Goal: Task Accomplishment & Management: Use online tool/utility

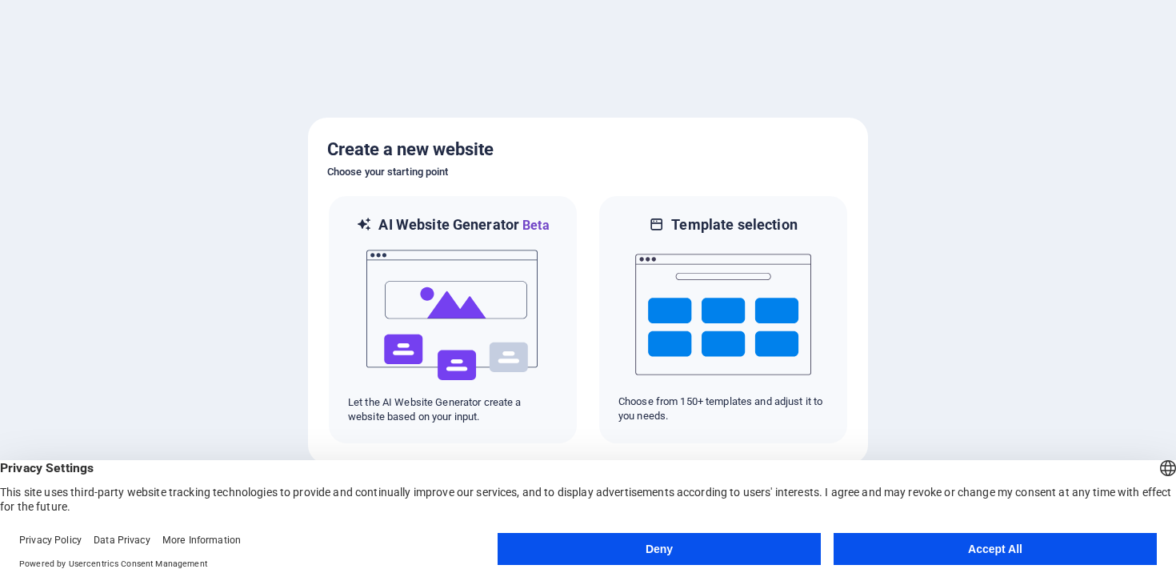
click at [976, 548] on button "Accept All" at bounding box center [995, 549] width 323 height 32
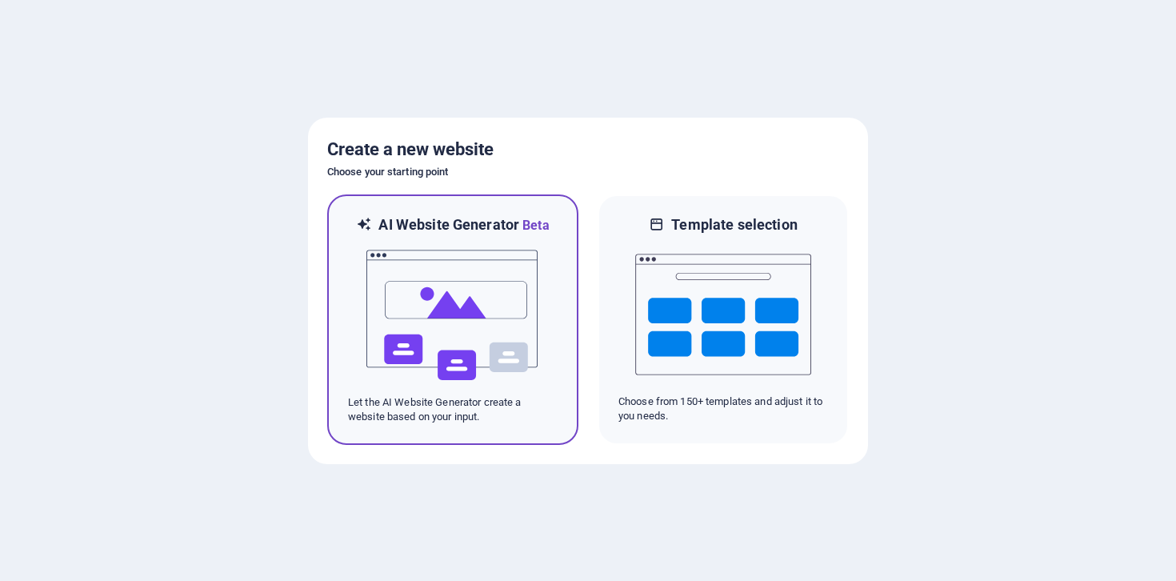
click at [510, 363] on img at bounding box center [453, 315] width 176 height 160
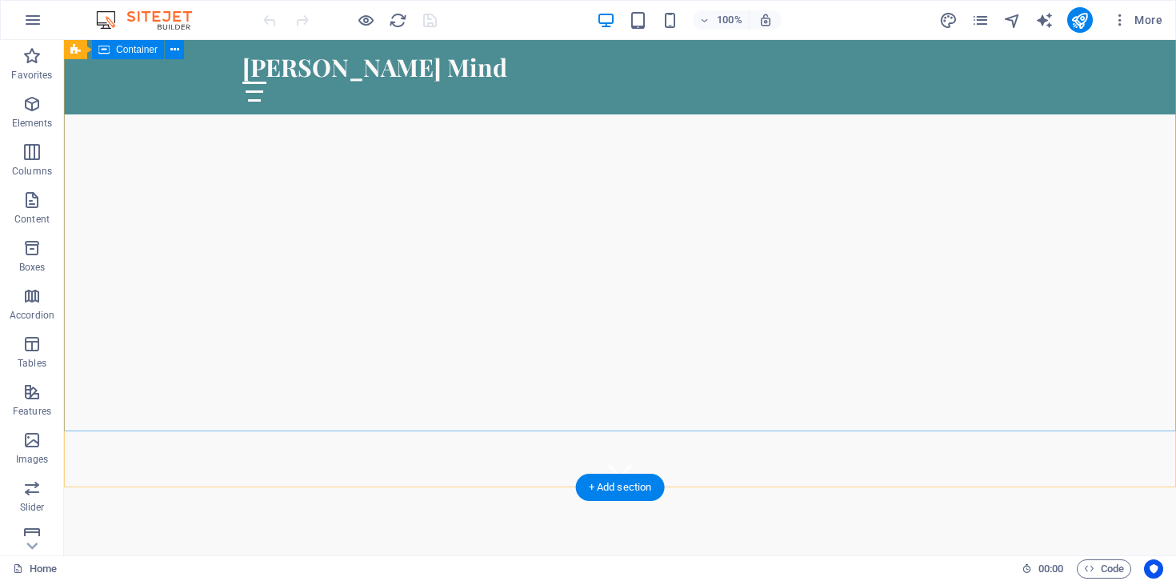
scroll to position [63, 0]
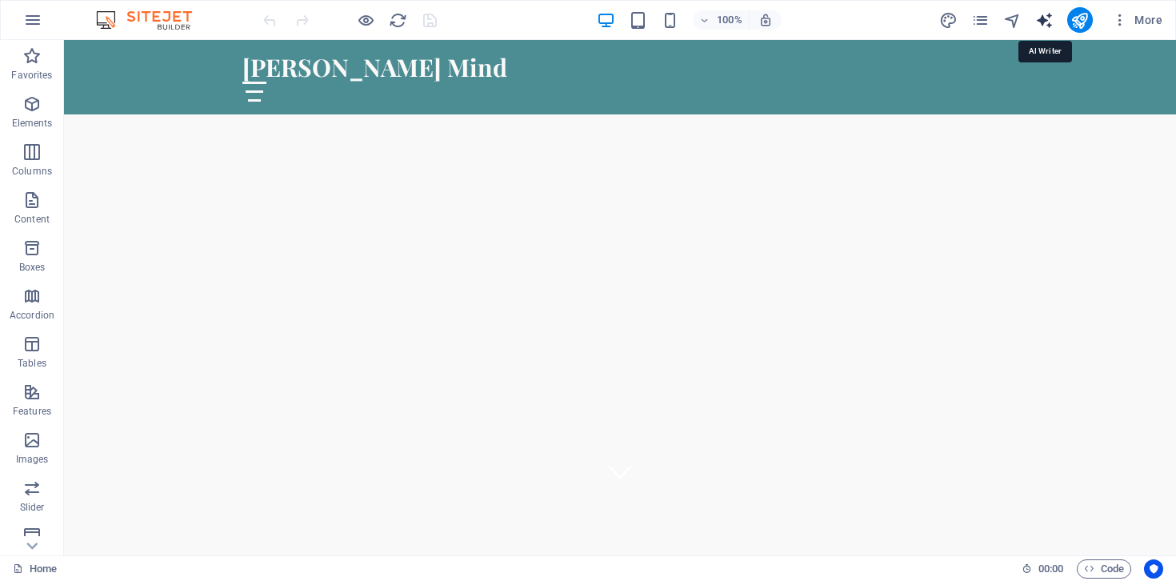
click at [1050, 21] on icon "text_generator" at bounding box center [1045, 20] width 18 height 18
select select "English"
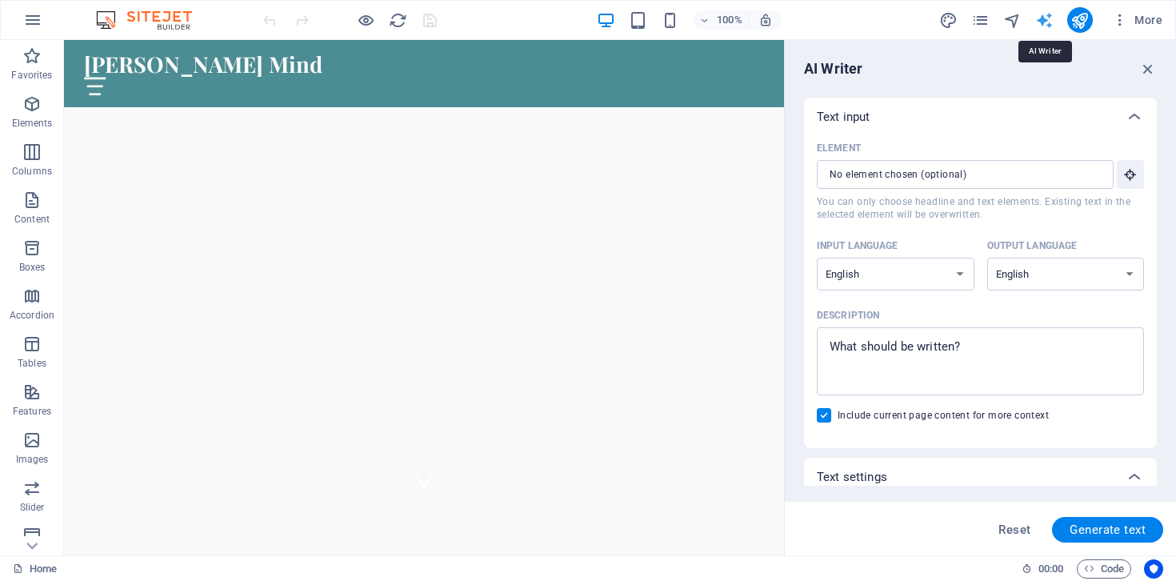
scroll to position [0, 0]
click at [1148, 70] on icon "button" at bounding box center [1149, 69] width 18 height 18
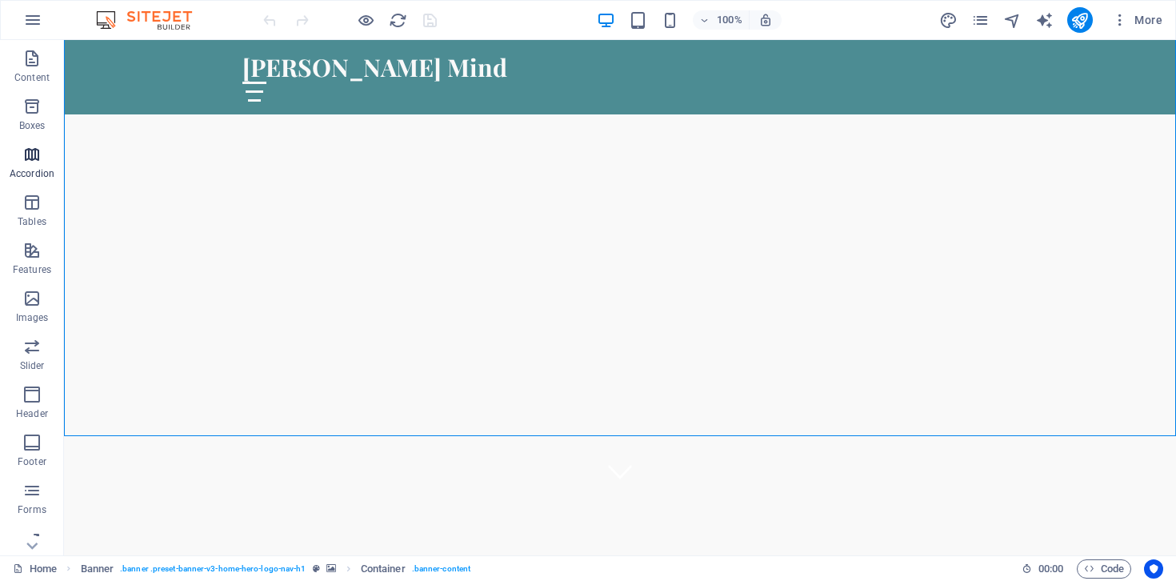
scroll to position [205, 0]
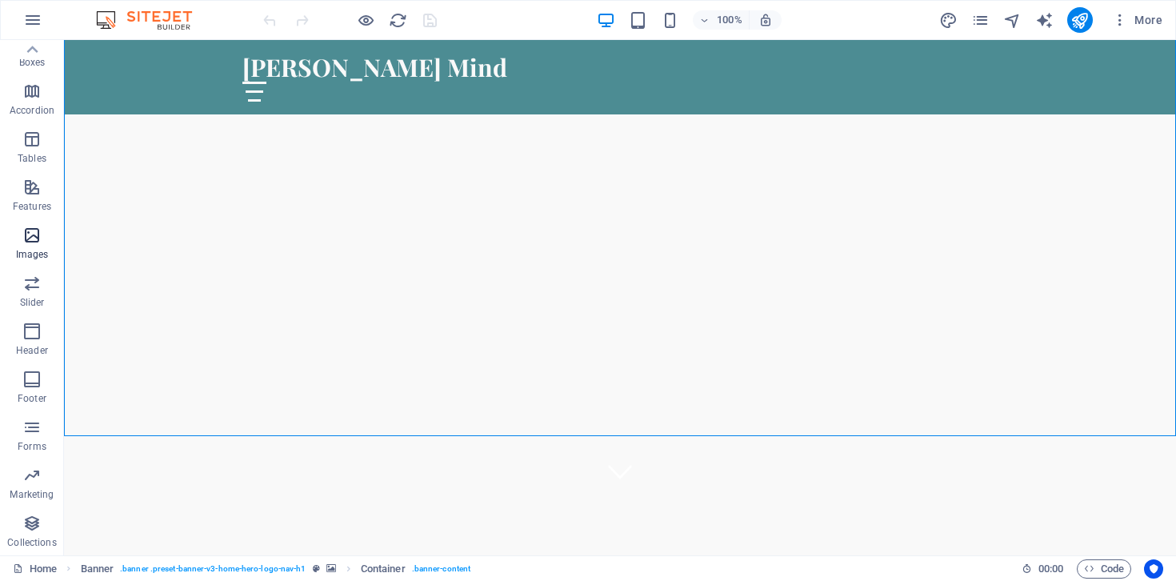
click at [38, 234] on icon "button" at bounding box center [31, 235] width 19 height 19
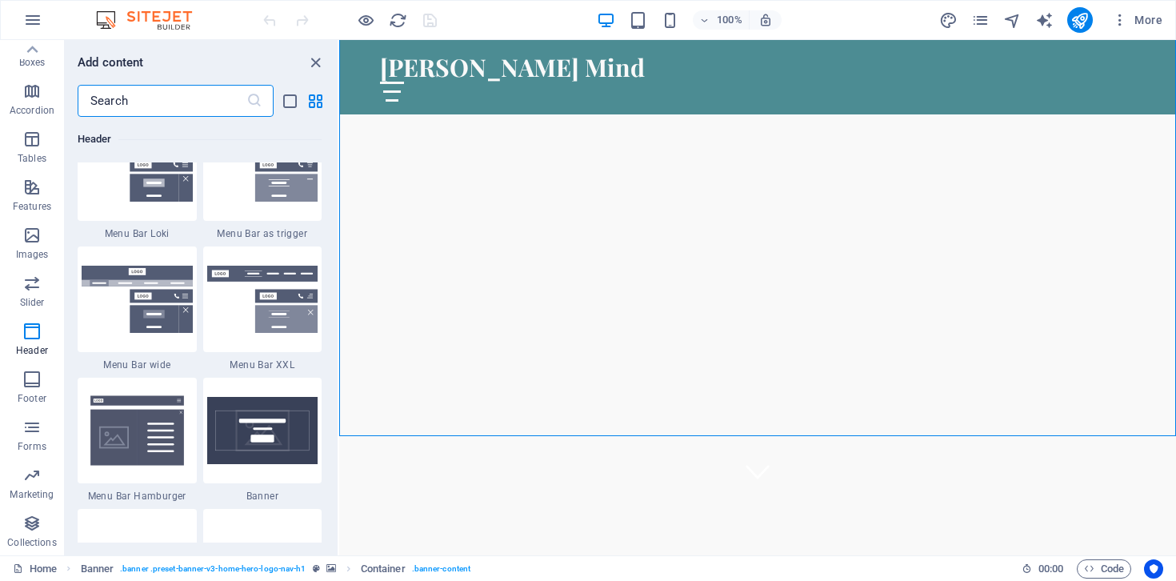
scroll to position [9482, 0]
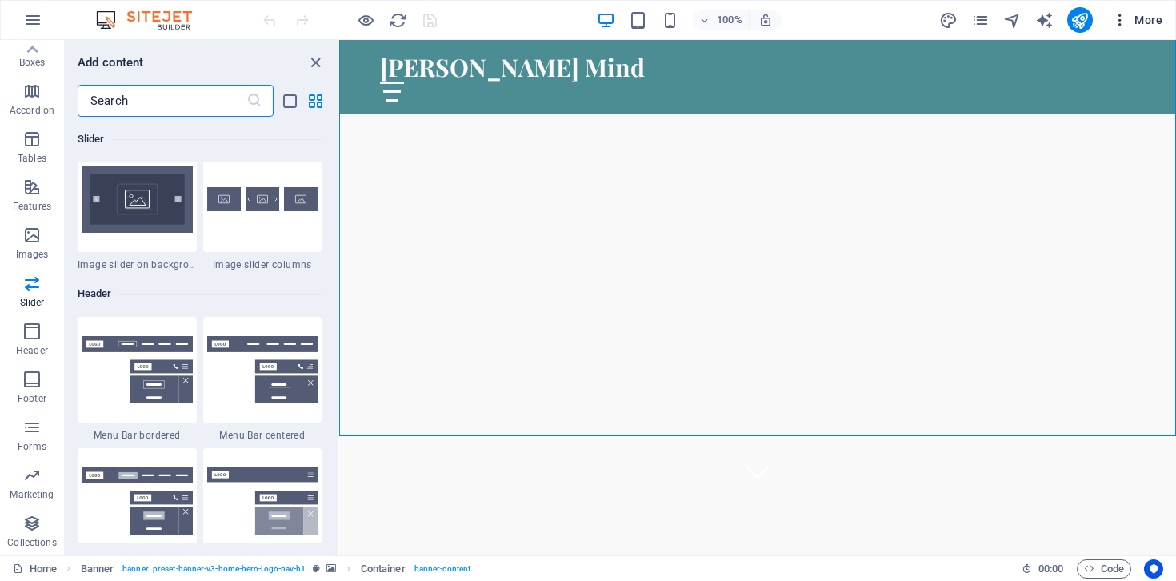
click at [1119, 18] on icon "button" at bounding box center [1120, 20] width 16 height 16
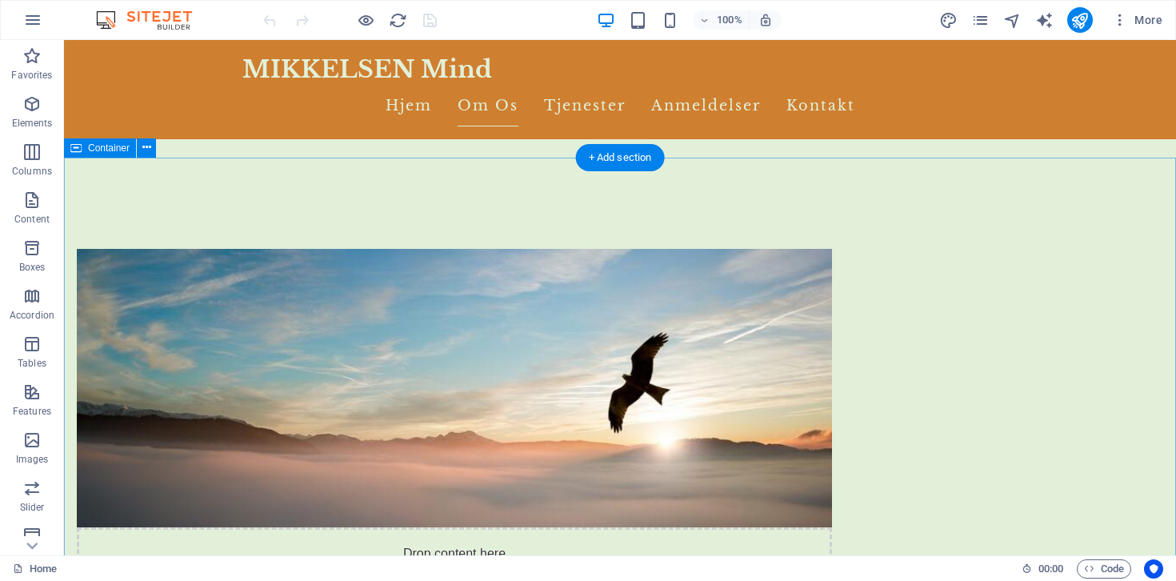
scroll to position [601, 0]
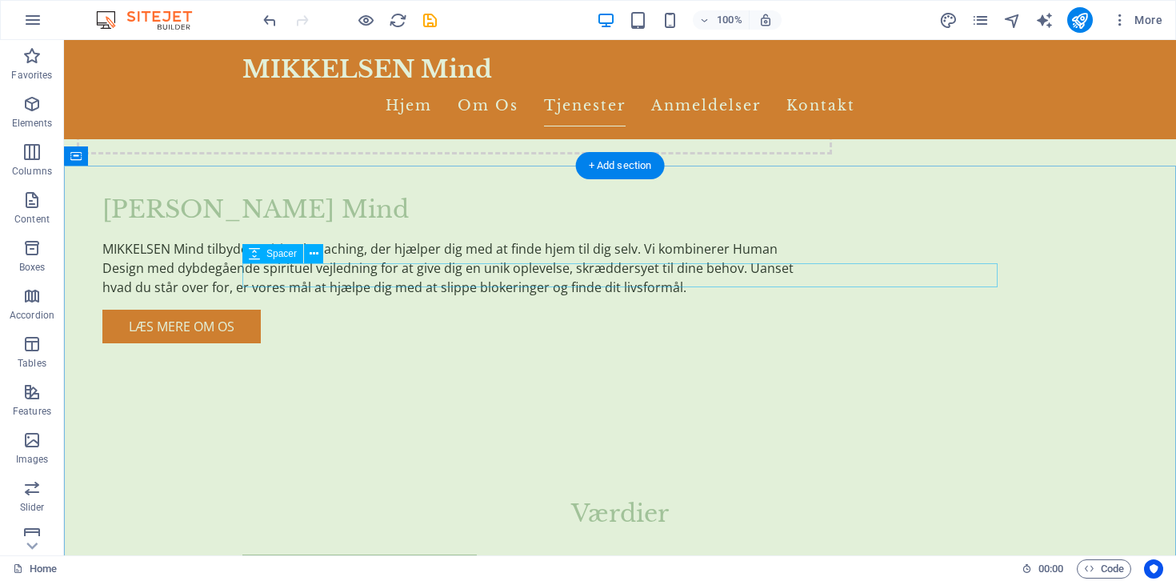
scroll to position [1168, 0]
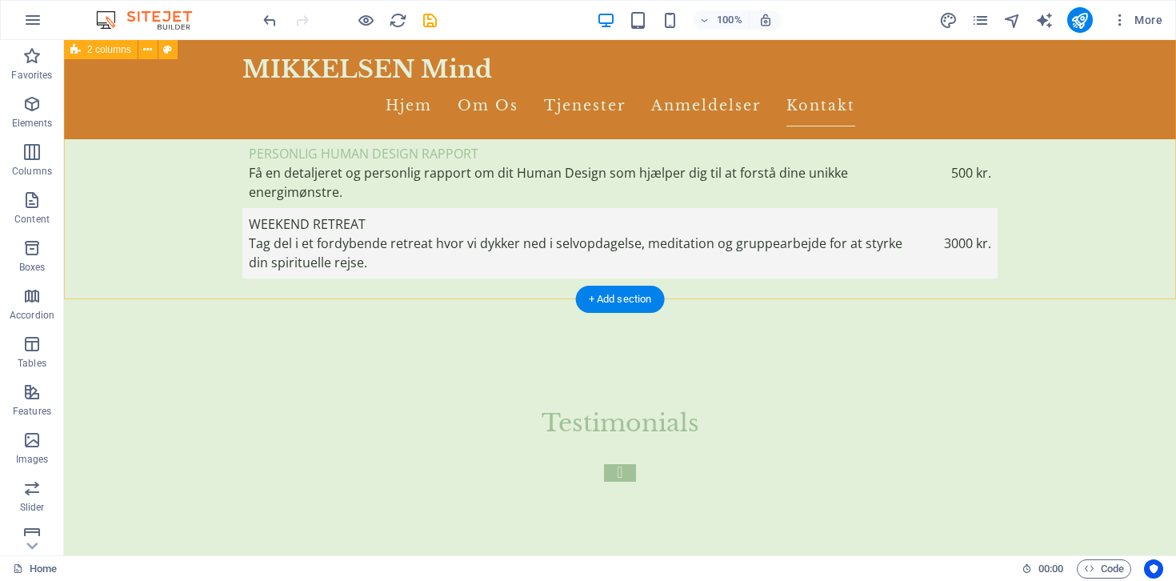
scroll to position [4905, 0]
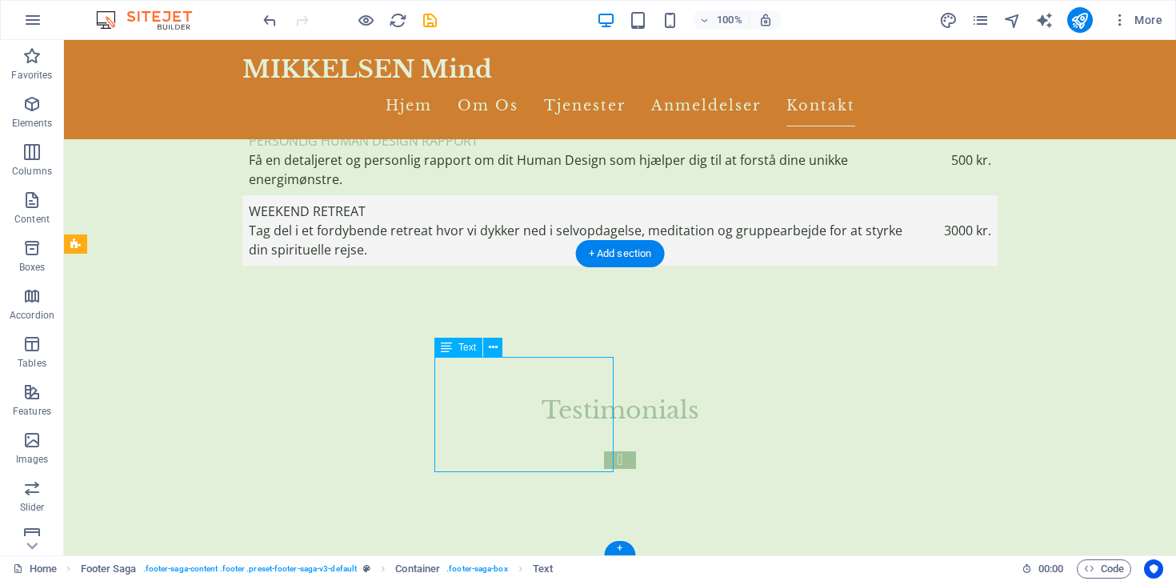
drag, startPoint x: 533, startPoint y: 389, endPoint x: 443, endPoint y: 373, distance: 91.8
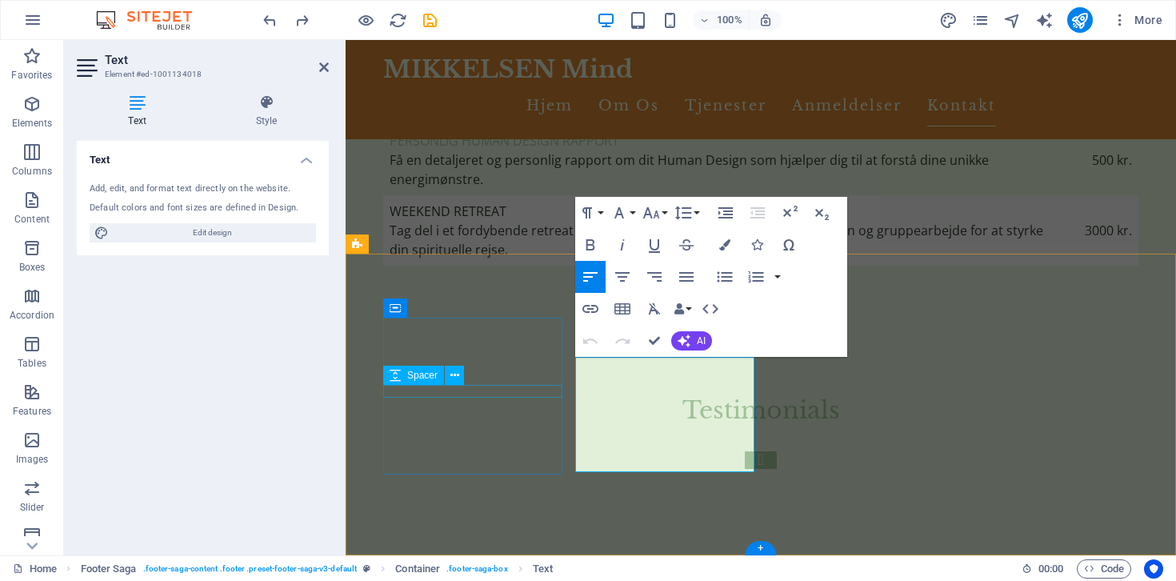
scroll to position [4848, 0]
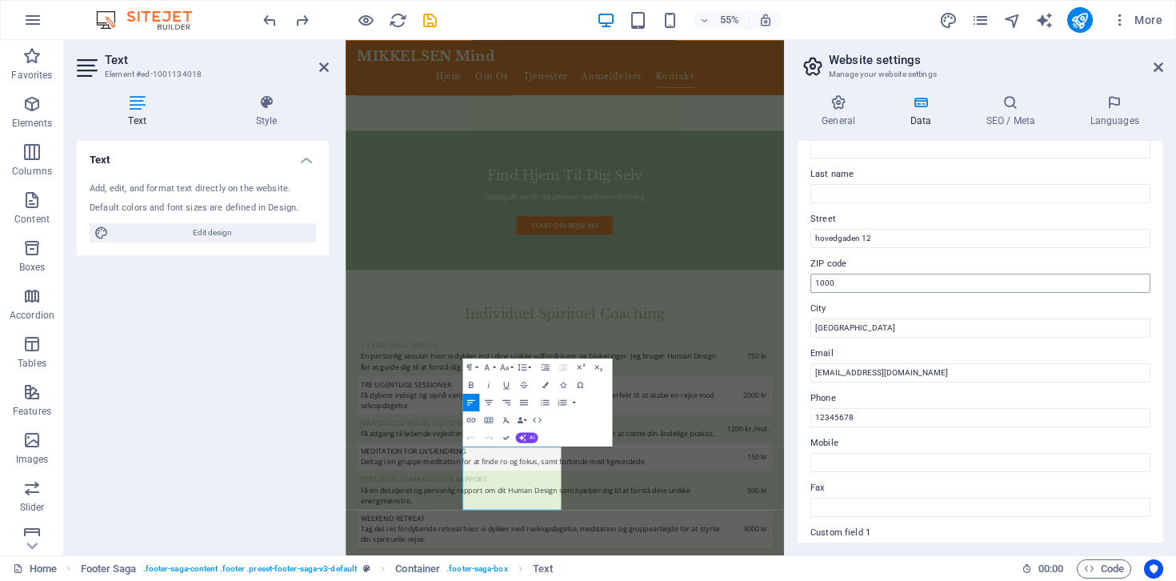
scroll to position [117, 0]
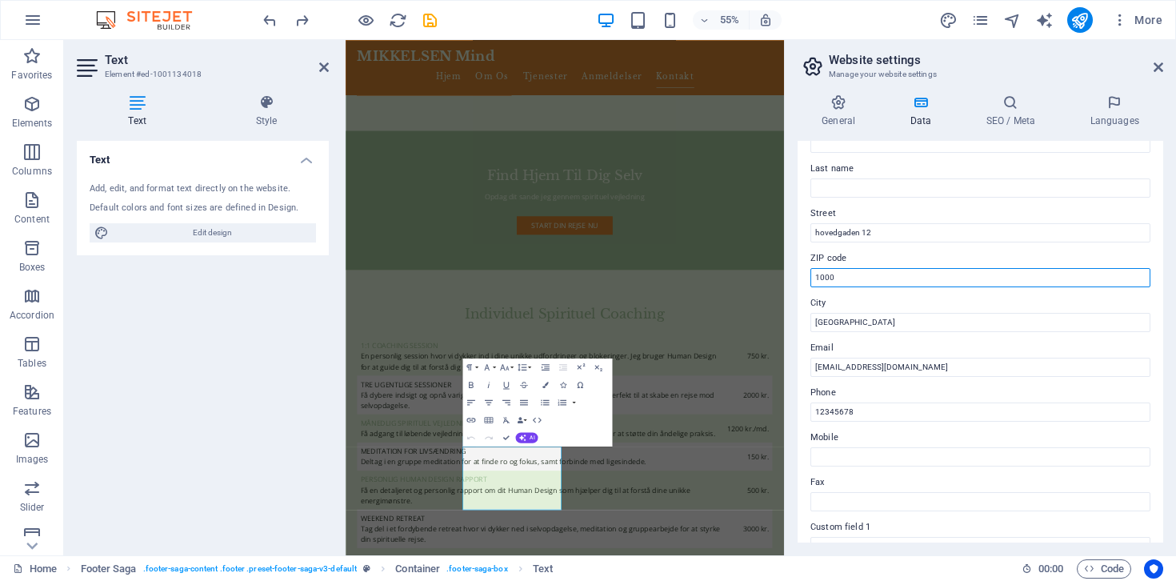
click at [844, 274] on input "1000" at bounding box center [981, 277] width 340 height 19
type input "1"
type input "8000"
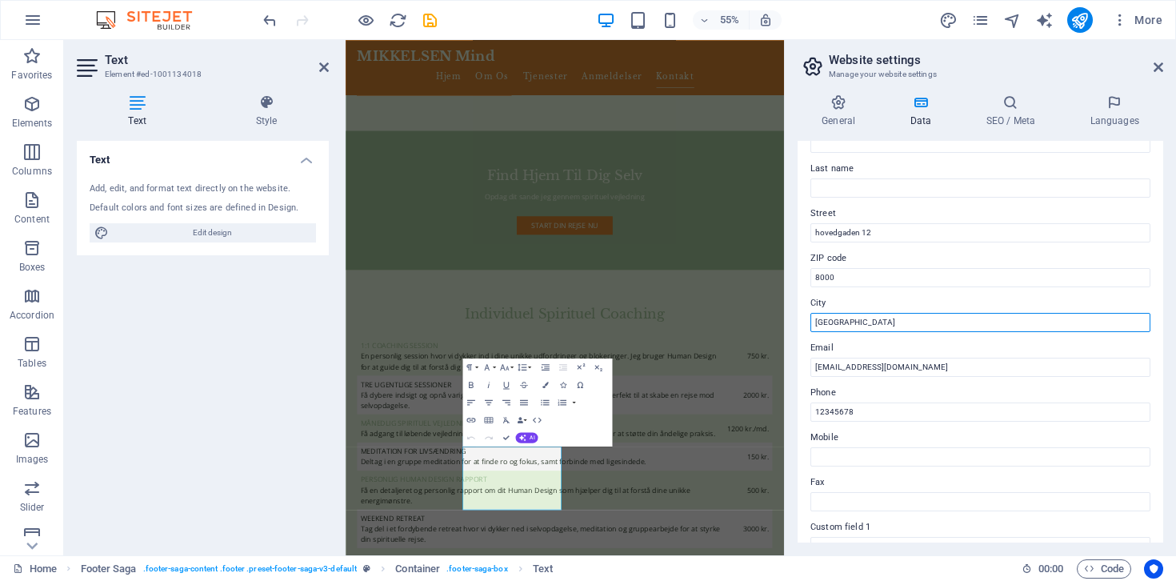
drag, startPoint x: 872, startPoint y: 320, endPoint x: 812, endPoint y: 320, distance: 60.0
click at [812, 320] on input "København" at bounding box center [981, 322] width 340 height 19
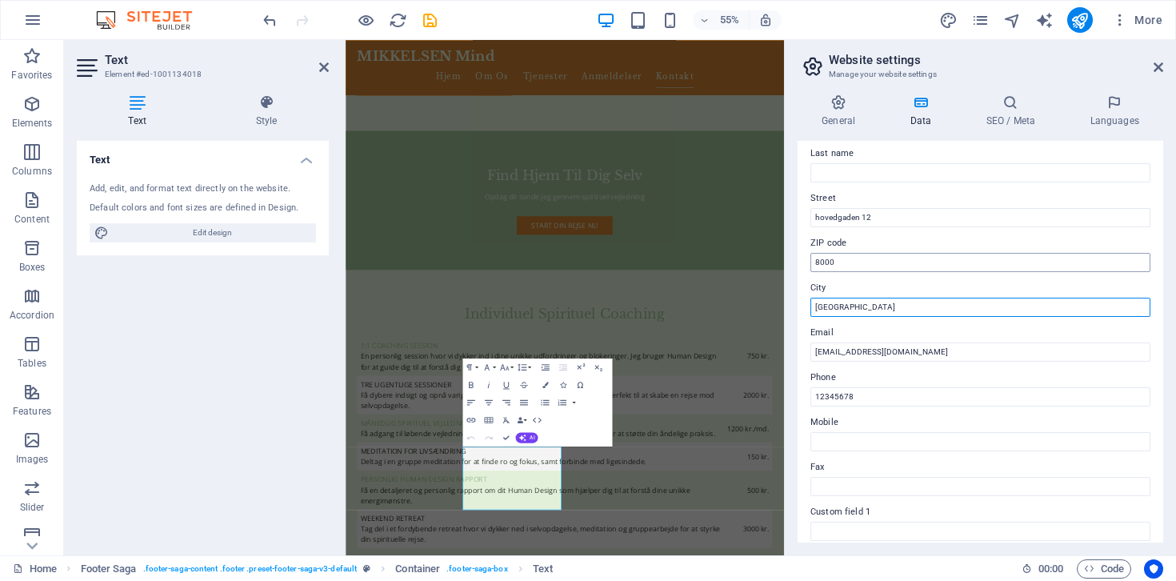
scroll to position [134, 0]
type input "[GEOGRAPHIC_DATA]"
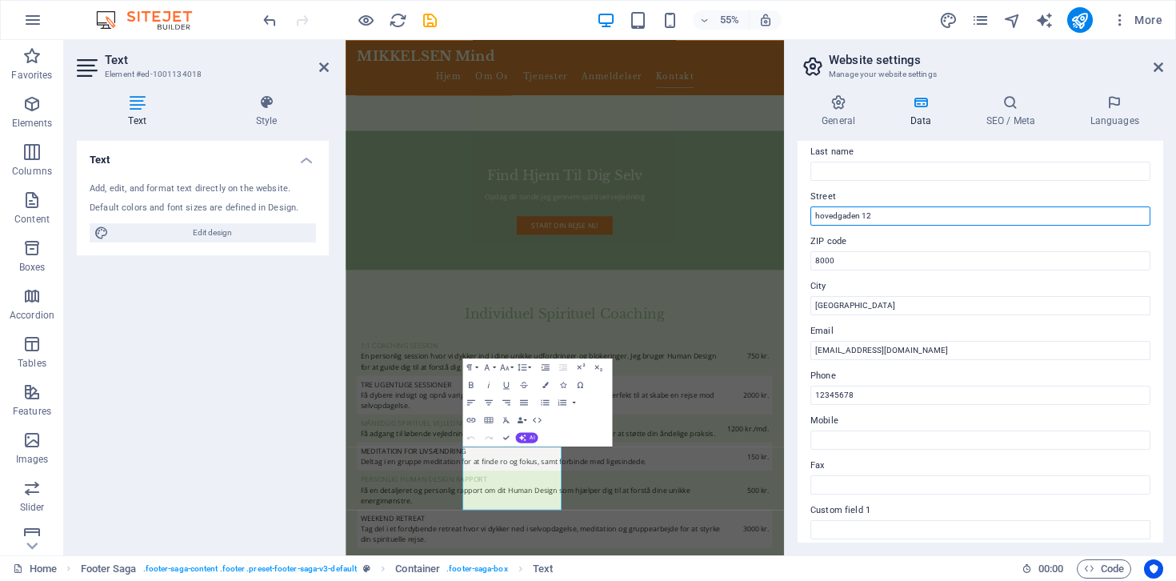
drag, startPoint x: 875, startPoint y: 219, endPoint x: 809, endPoint y: 222, distance: 65.7
click at [809, 222] on div "Contact data for this website. This can be used everywhere on the website and w…" at bounding box center [981, 342] width 366 height 402
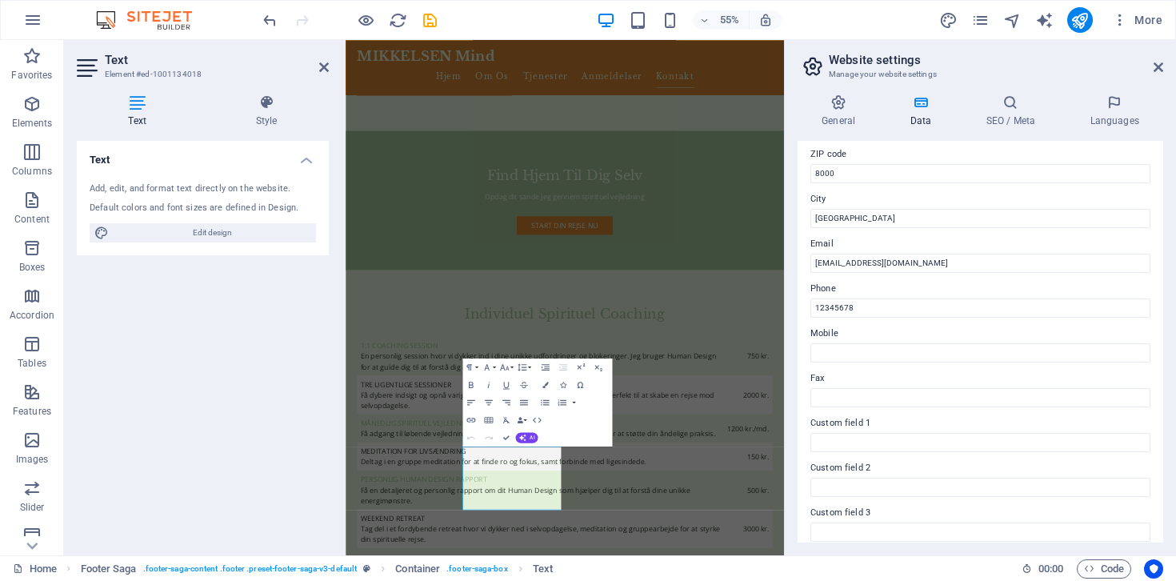
scroll to position [234, 0]
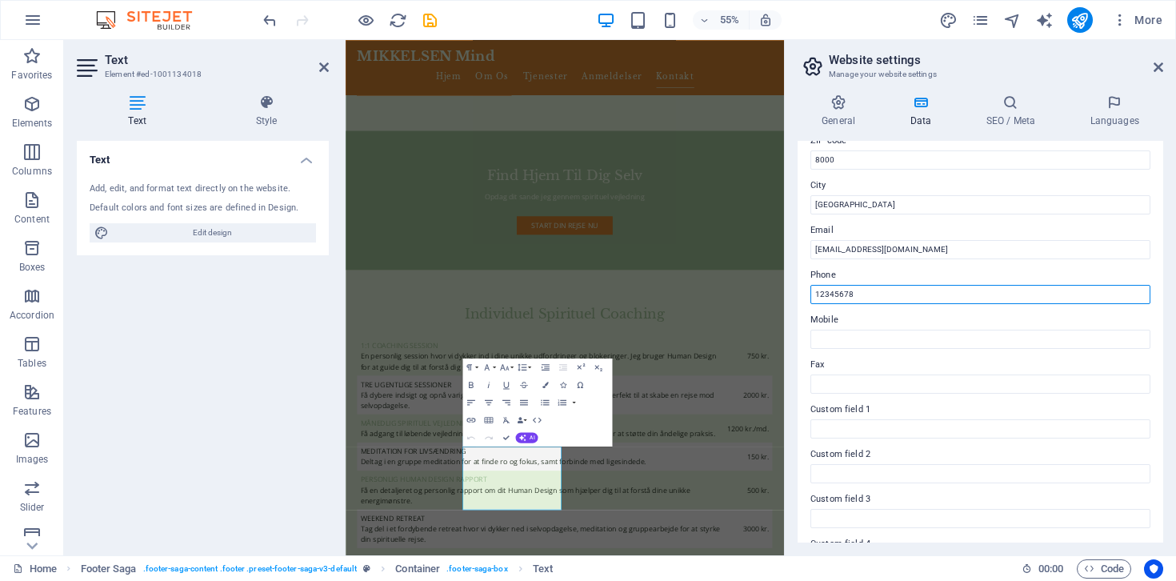
drag, startPoint x: 859, startPoint y: 293, endPoint x: 811, endPoint y: 294, distance: 48.0
click at [811, 294] on input "12345678" at bounding box center [981, 294] width 340 height 19
type input "[PHONE_NUMBER]"
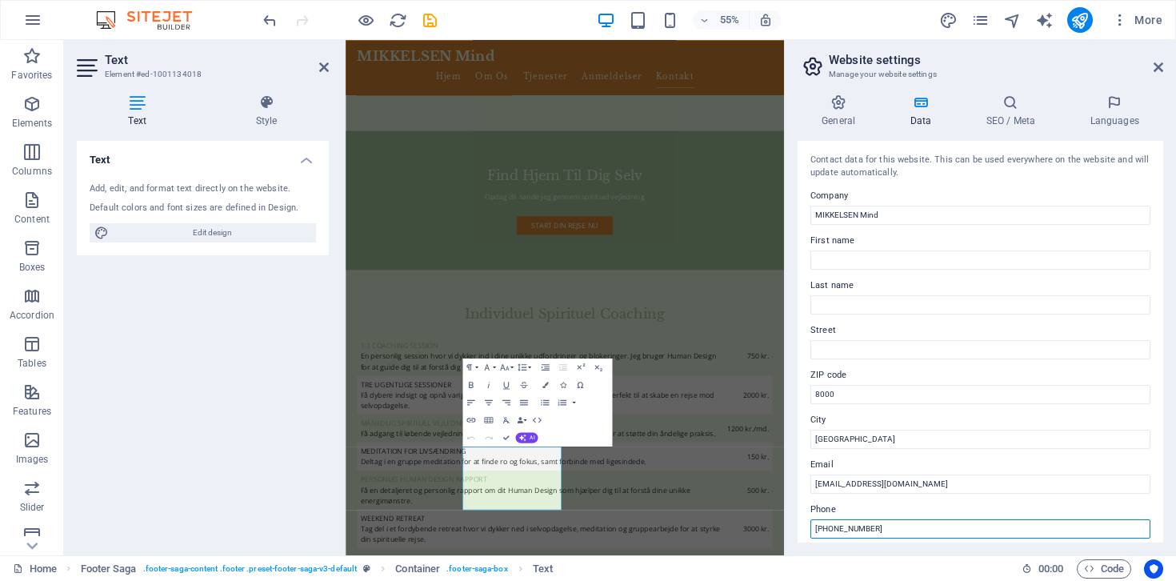
scroll to position [367, 0]
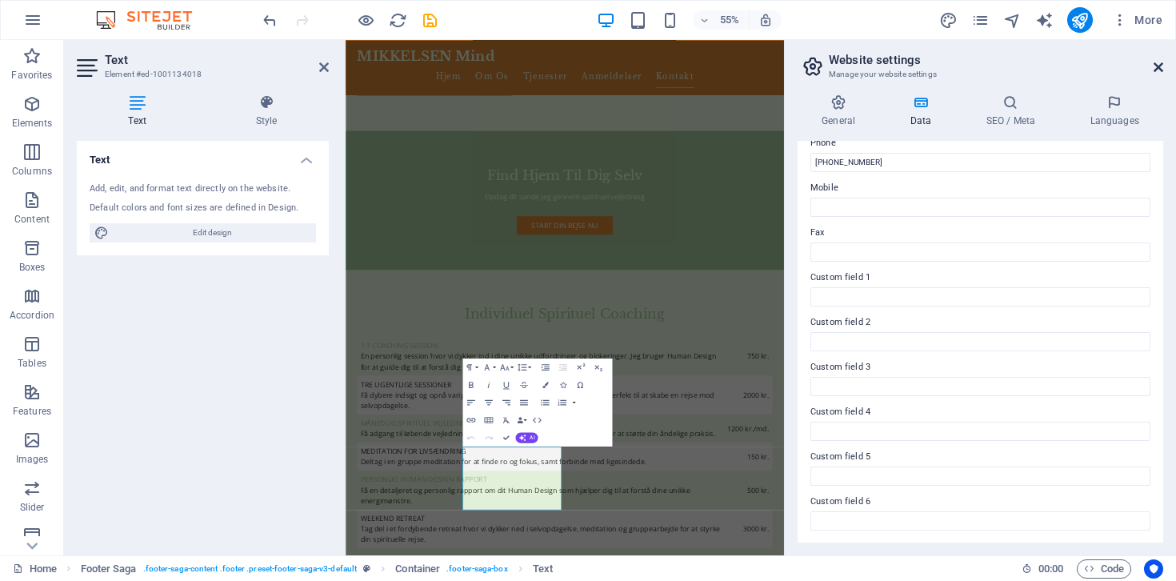
click at [1158, 70] on icon at bounding box center [1159, 67] width 10 height 13
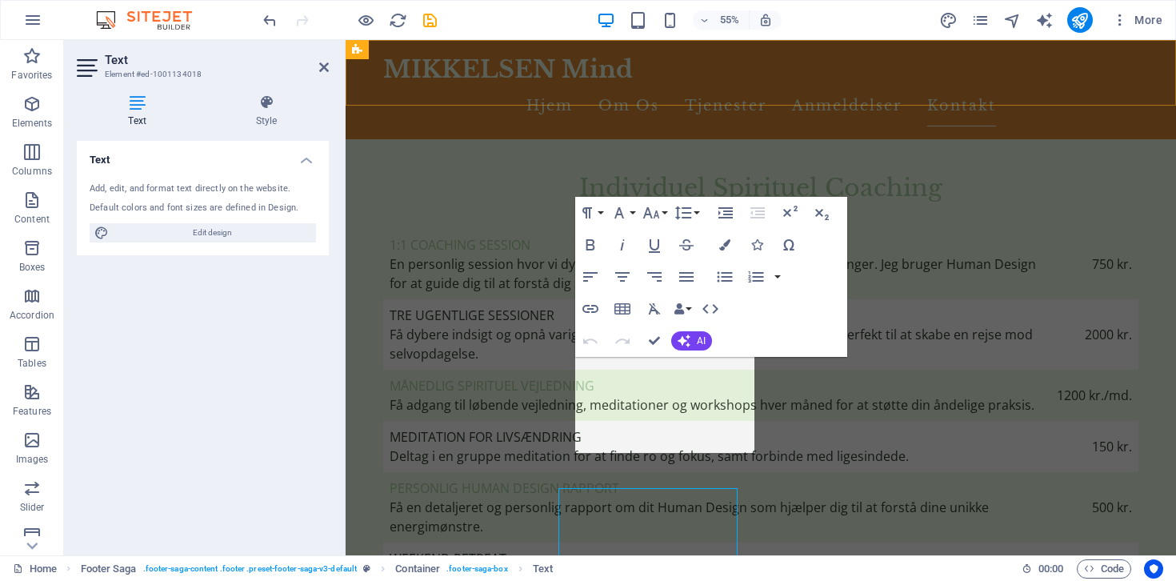
scroll to position [4848, 0]
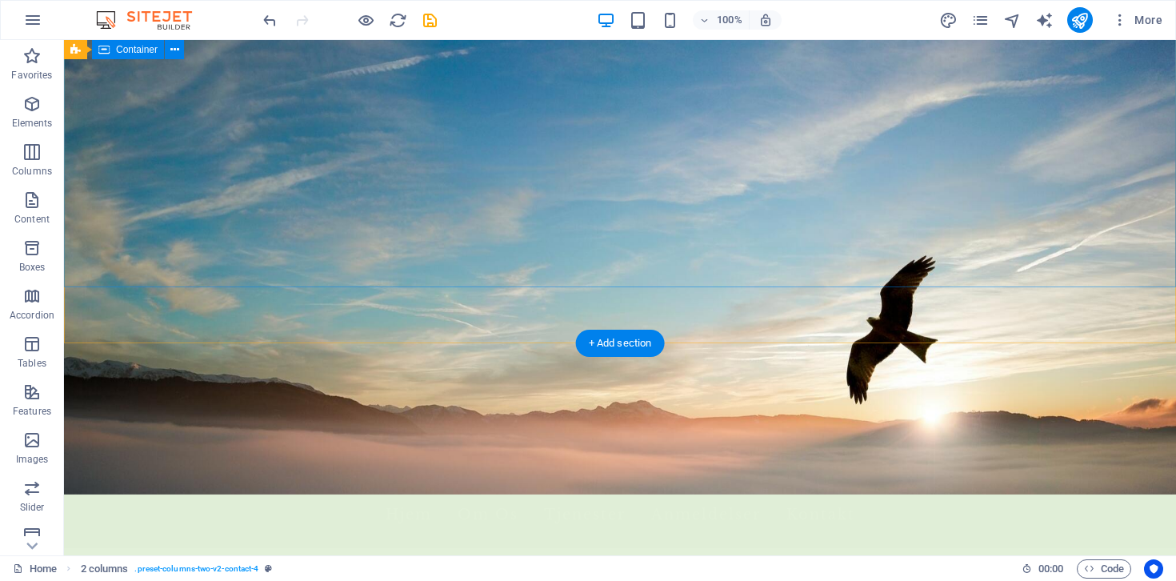
scroll to position [0, 0]
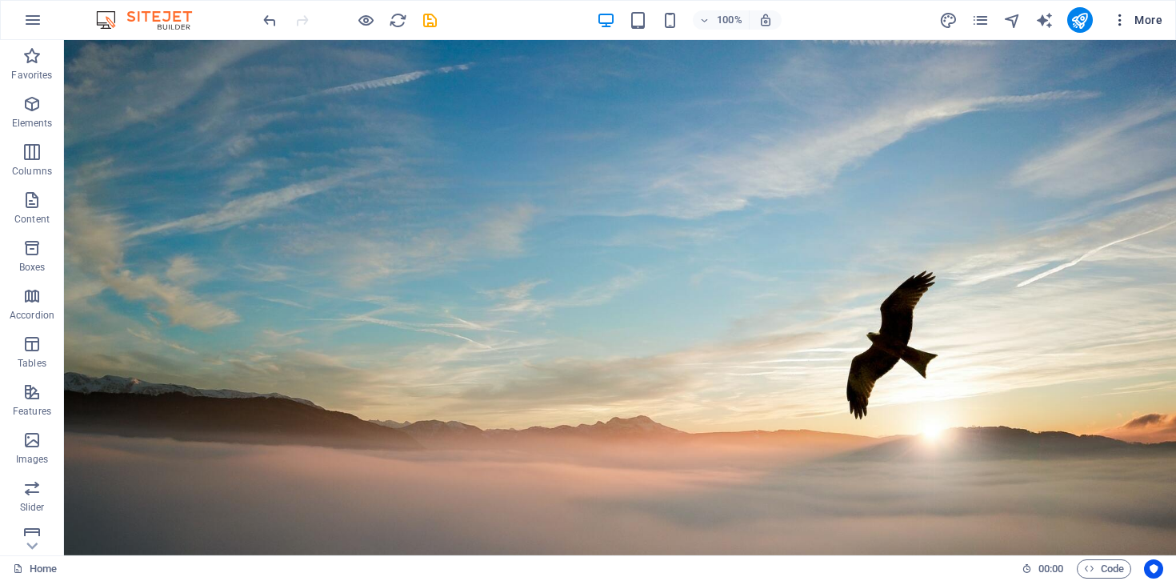
click at [1140, 21] on span "More" at bounding box center [1137, 20] width 50 height 16
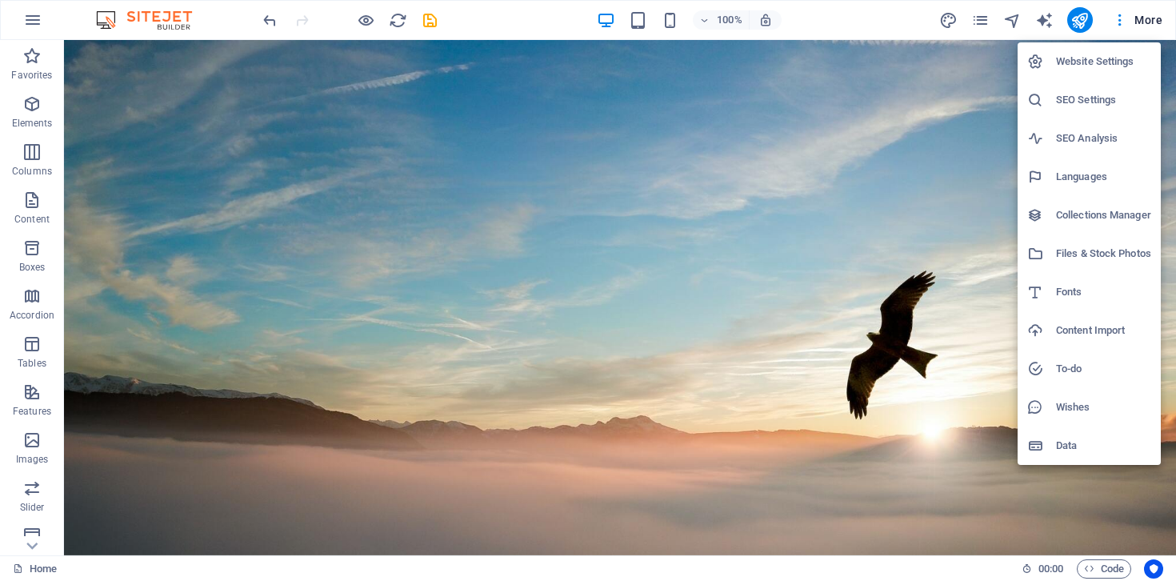
click at [882, 21] on div at bounding box center [588, 290] width 1176 height 581
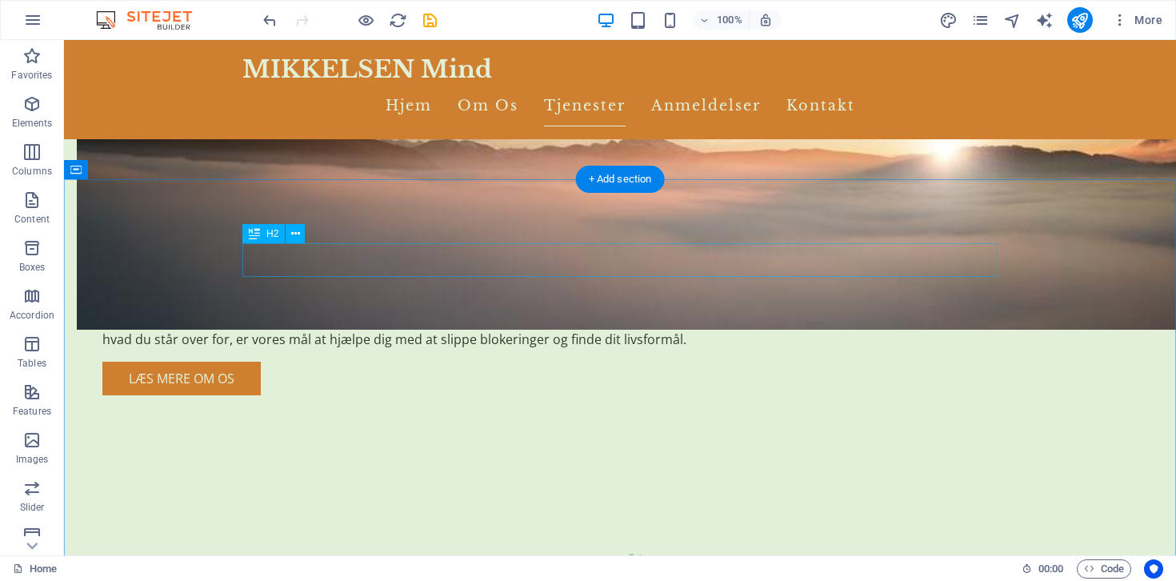
scroll to position [1070, 0]
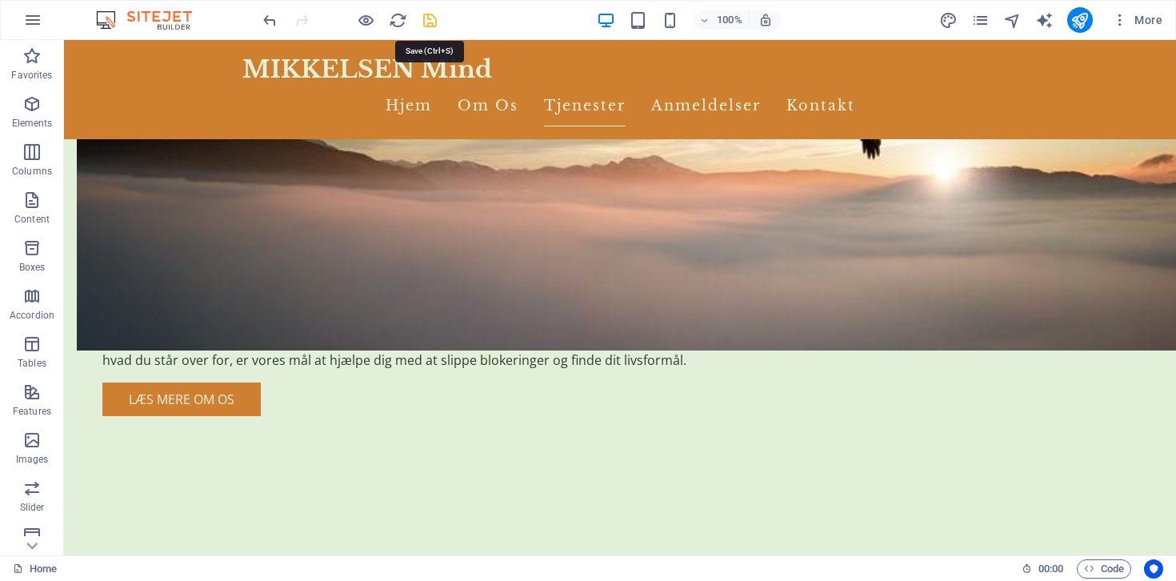
click at [432, 22] on icon "save" at bounding box center [430, 20] width 18 height 18
checkbox input "false"
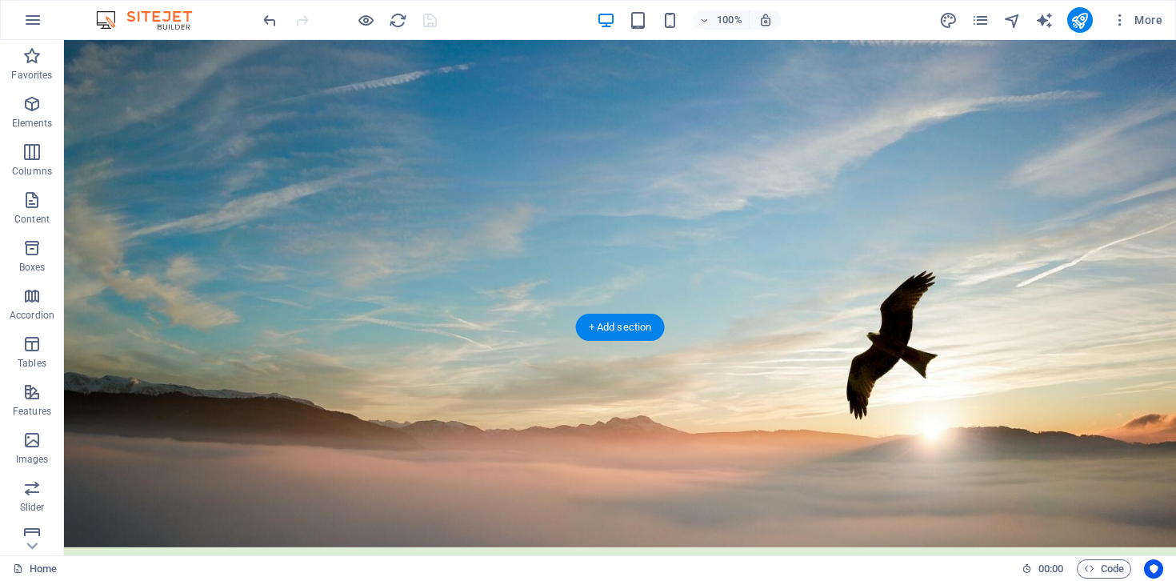
scroll to position [0, 0]
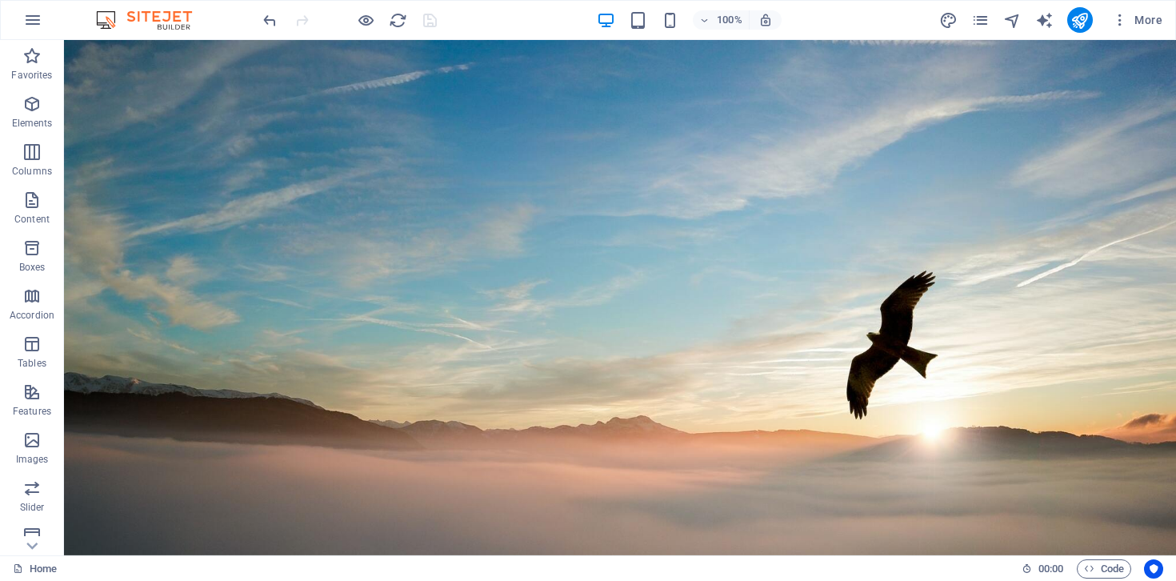
click at [427, 17] on div at bounding box center [349, 20] width 179 height 26
click at [38, 23] on icon "button" at bounding box center [32, 19] width 19 height 19
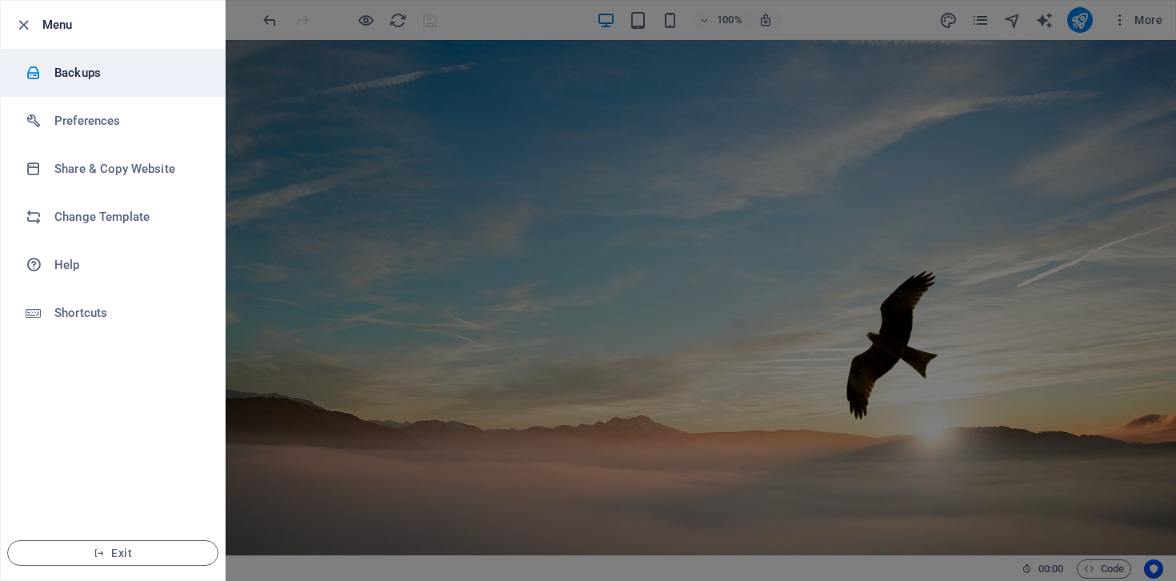
click at [123, 74] on h6 "Backups" at bounding box center [128, 72] width 148 height 19
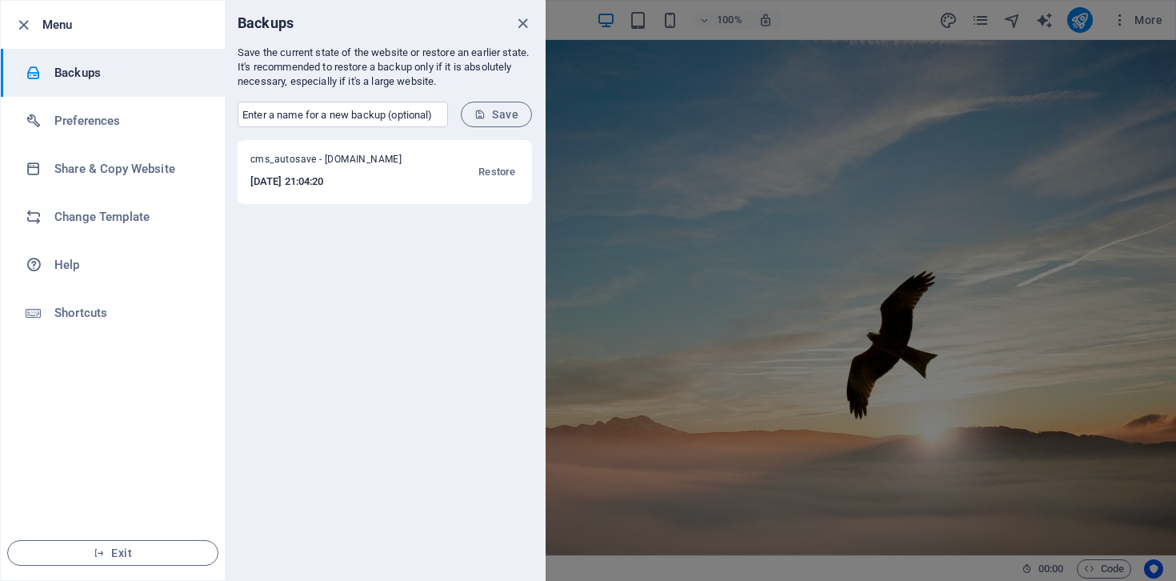
click at [131, 73] on h6 "Backups" at bounding box center [128, 72] width 148 height 19
click at [433, 251] on div "cms_autosave - mikkelsenmind.dk 2025-10-01 21:04:20 Restore" at bounding box center [385, 360] width 320 height 440
click at [663, 105] on div at bounding box center [588, 290] width 1176 height 581
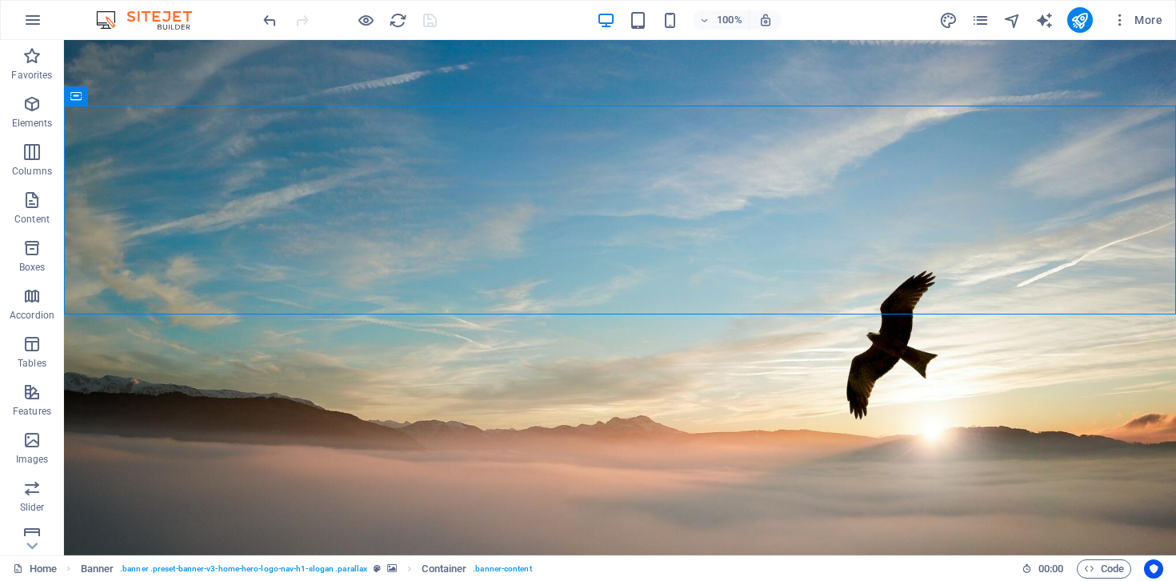
click at [164, 10] on img at bounding box center [152, 19] width 120 height 19
click at [30, 24] on icon "button" at bounding box center [32, 19] width 19 height 19
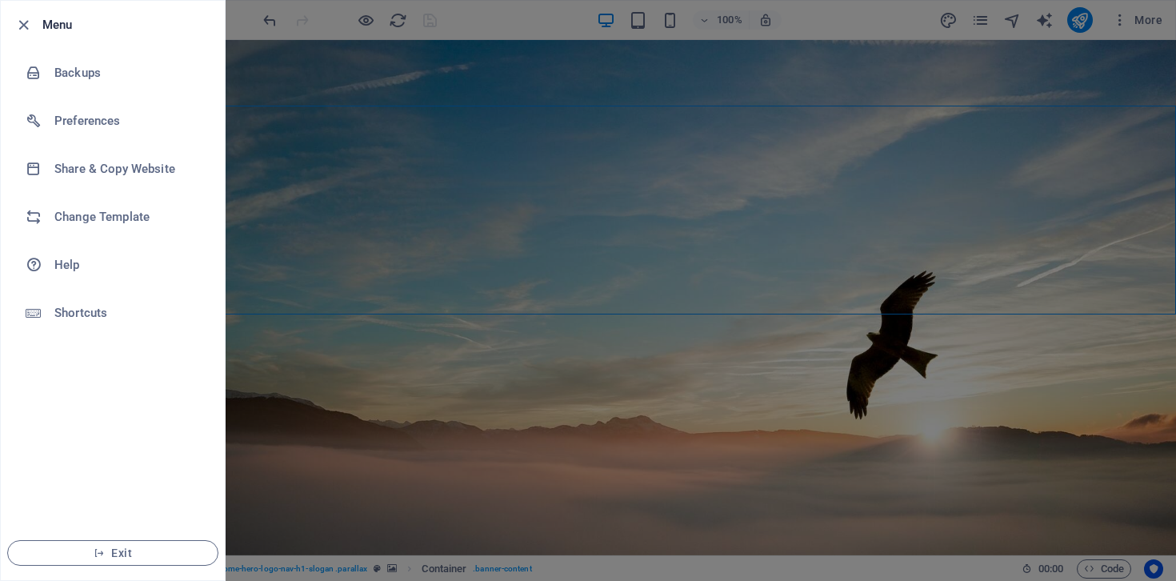
click at [530, 45] on div at bounding box center [588, 290] width 1176 height 581
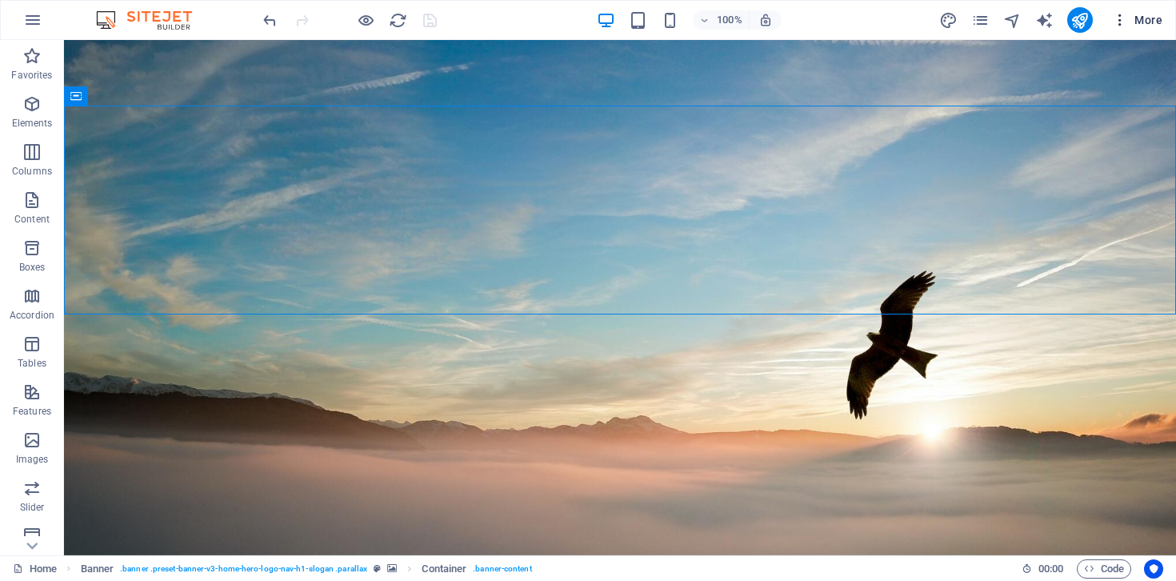
click at [1122, 21] on icon "button" at bounding box center [1120, 20] width 16 height 16
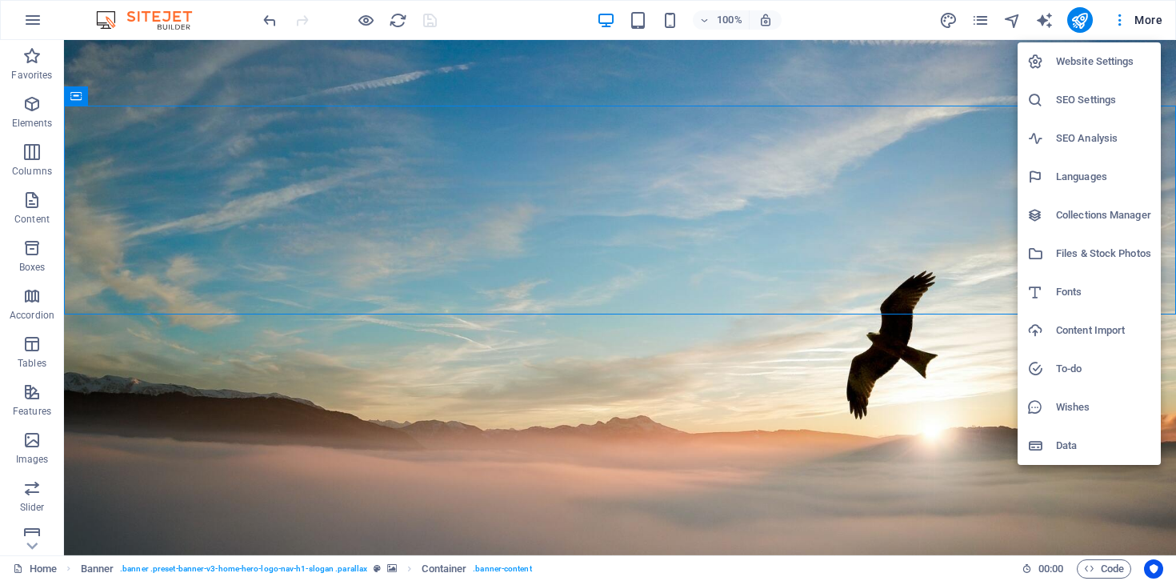
click at [787, 470] on div at bounding box center [588, 290] width 1176 height 581
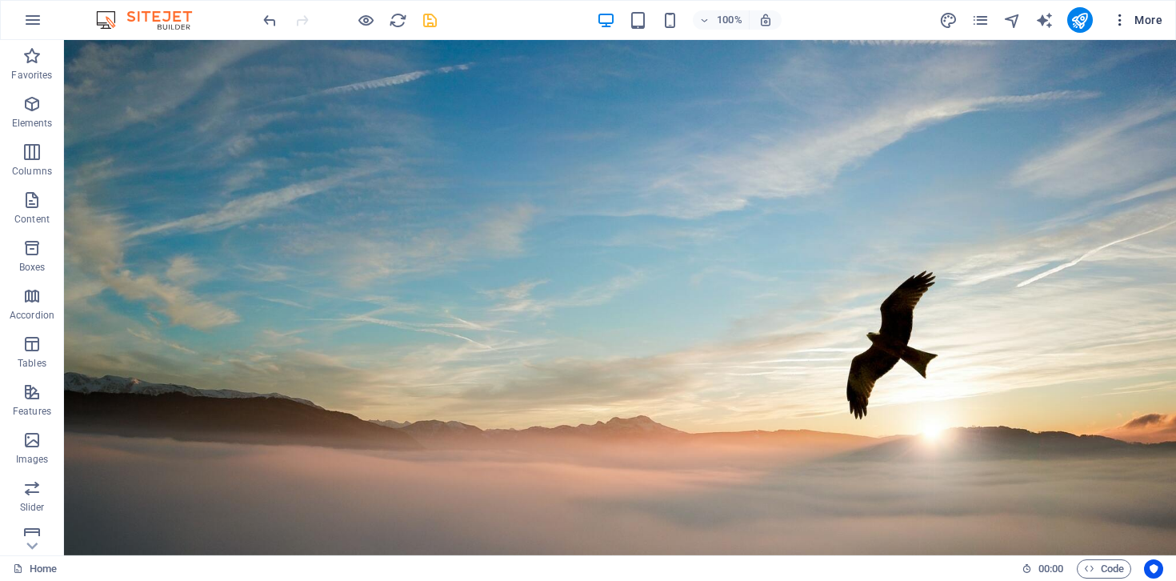
click at [1138, 19] on span "More" at bounding box center [1137, 20] width 50 height 16
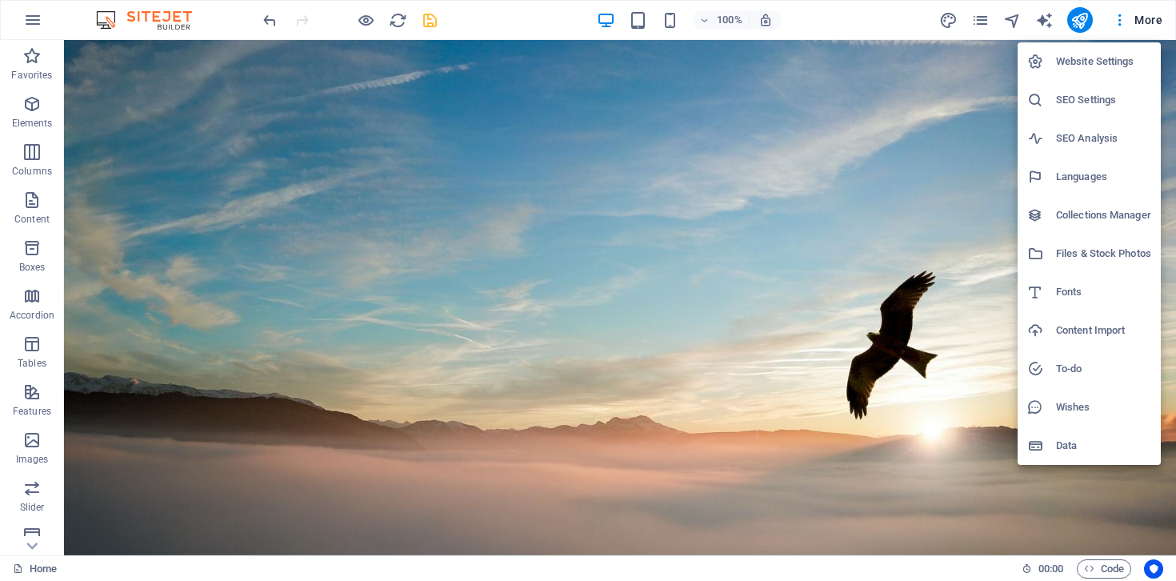
click at [35, 58] on div at bounding box center [588, 290] width 1176 height 581
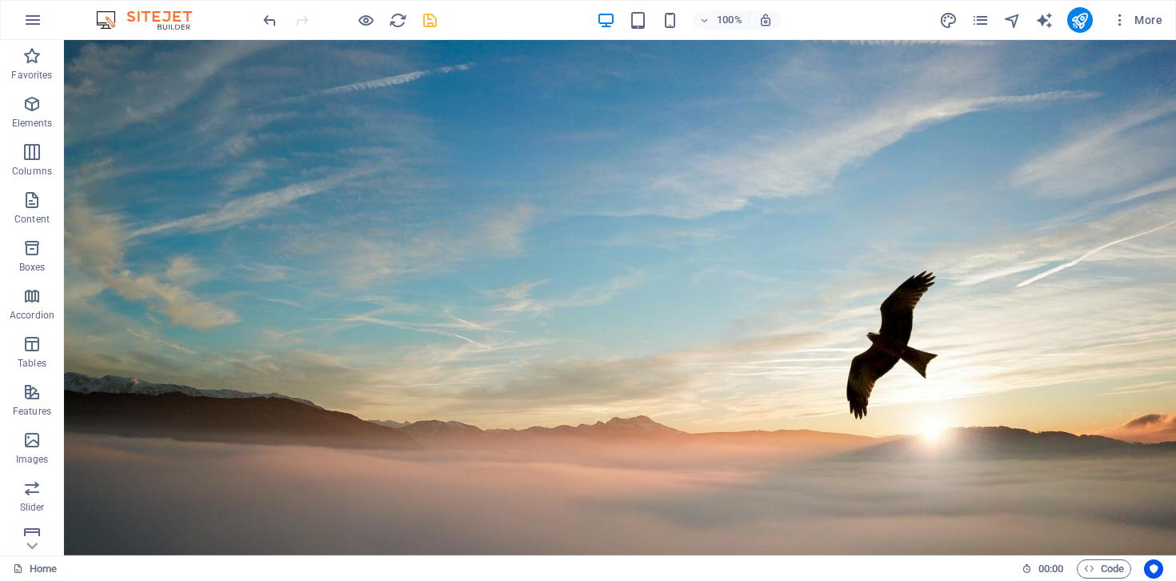
click at [35, 58] on icon "button" at bounding box center [31, 55] width 19 height 19
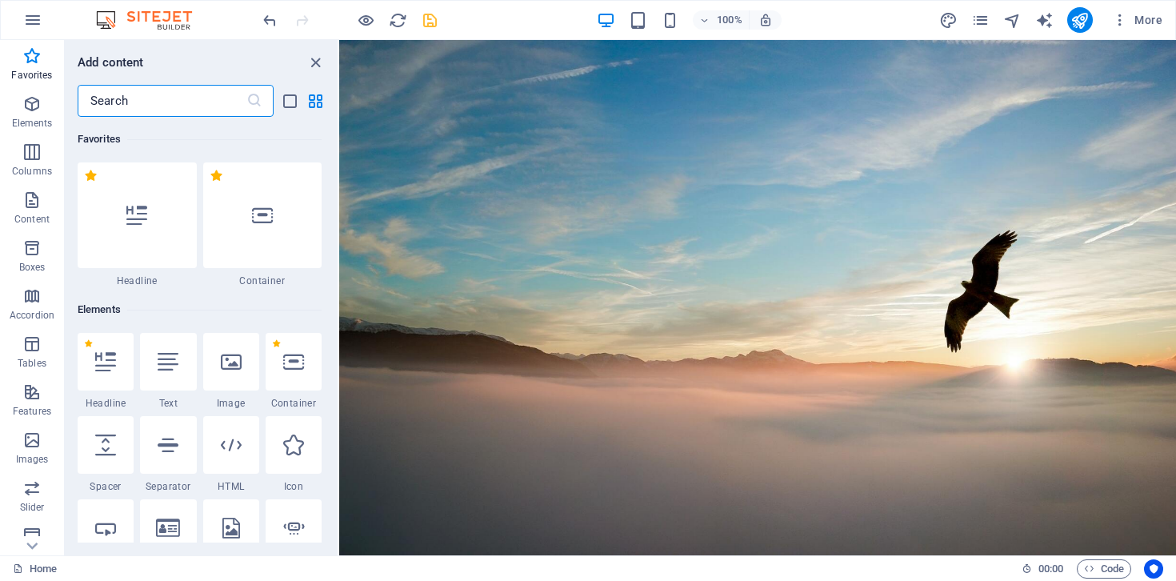
click at [35, 58] on icon "button" at bounding box center [31, 55] width 19 height 19
click at [31, 21] on icon "button" at bounding box center [32, 19] width 19 height 19
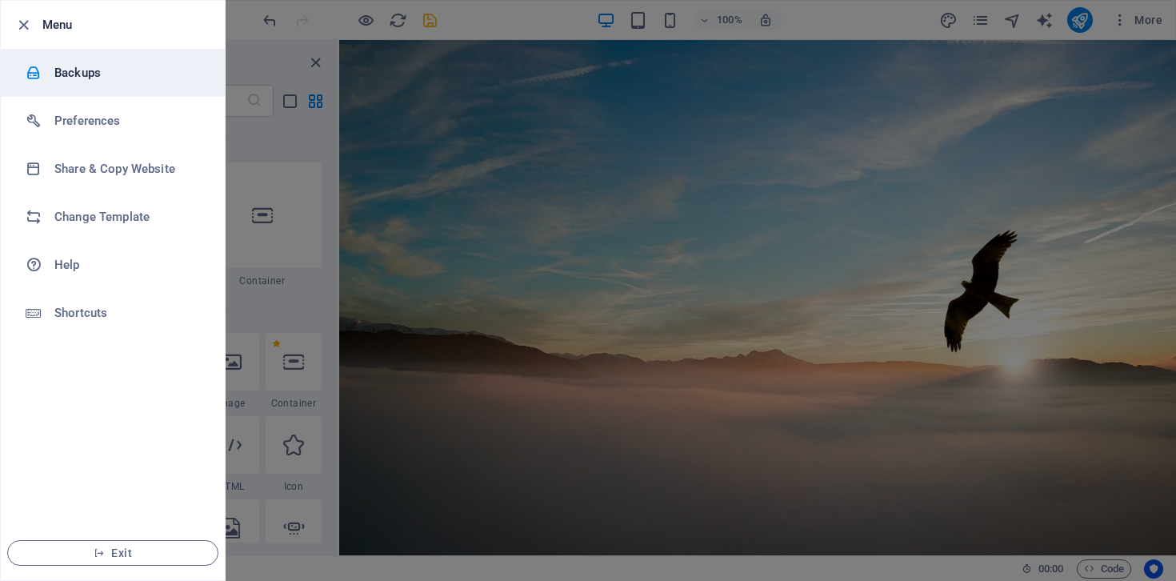
click at [81, 66] on h6 "Backups" at bounding box center [128, 72] width 148 height 19
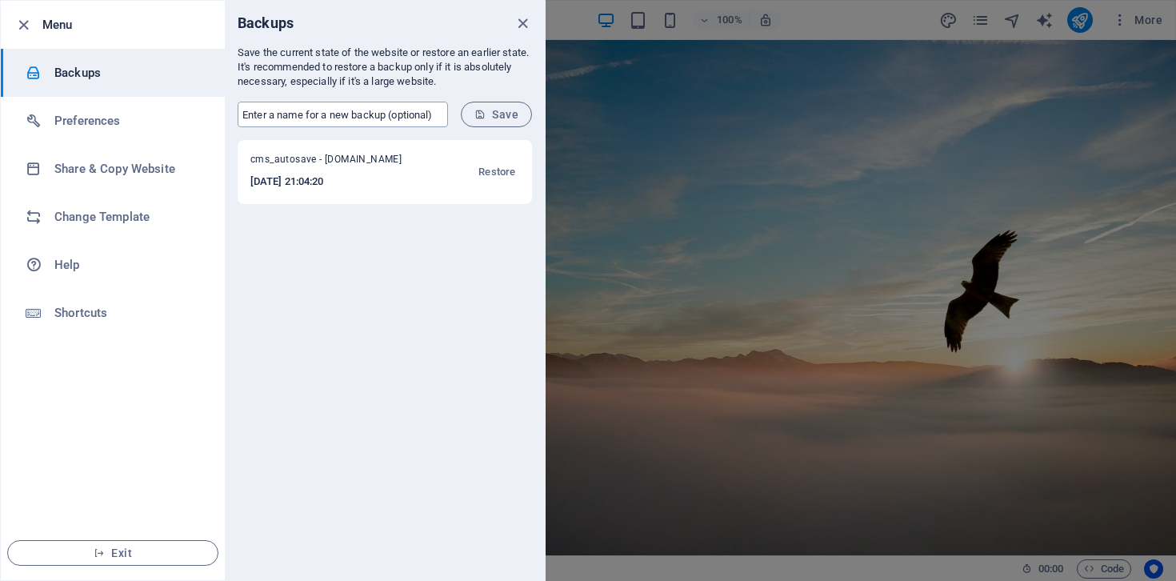
click at [335, 120] on input "text" at bounding box center [343, 115] width 210 height 26
click at [489, 114] on span "Save" at bounding box center [497, 114] width 44 height 13
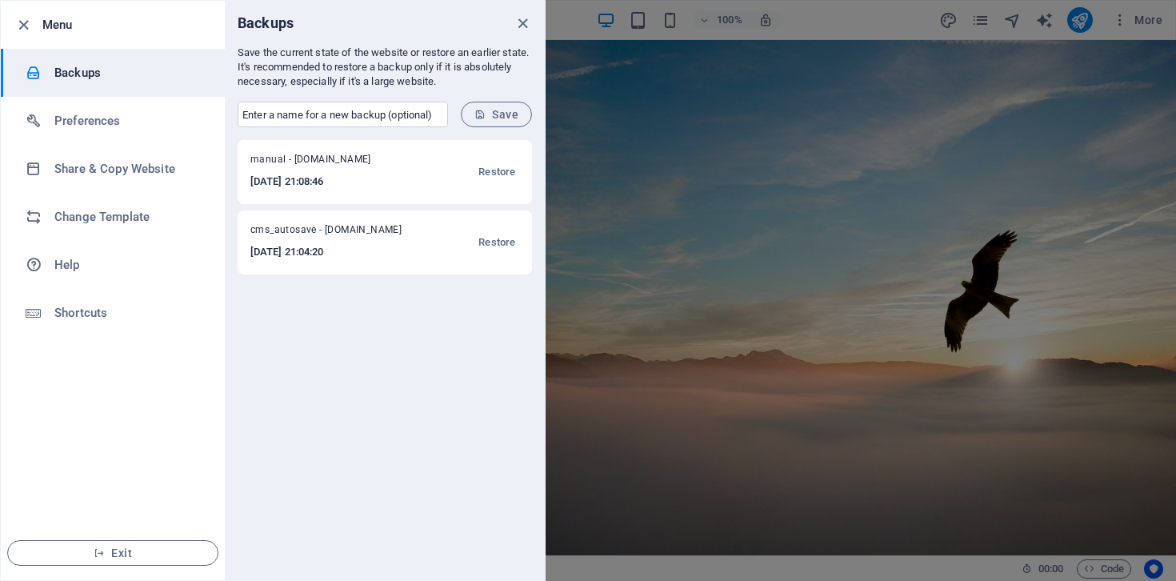
click at [600, 293] on div at bounding box center [588, 290] width 1176 height 581
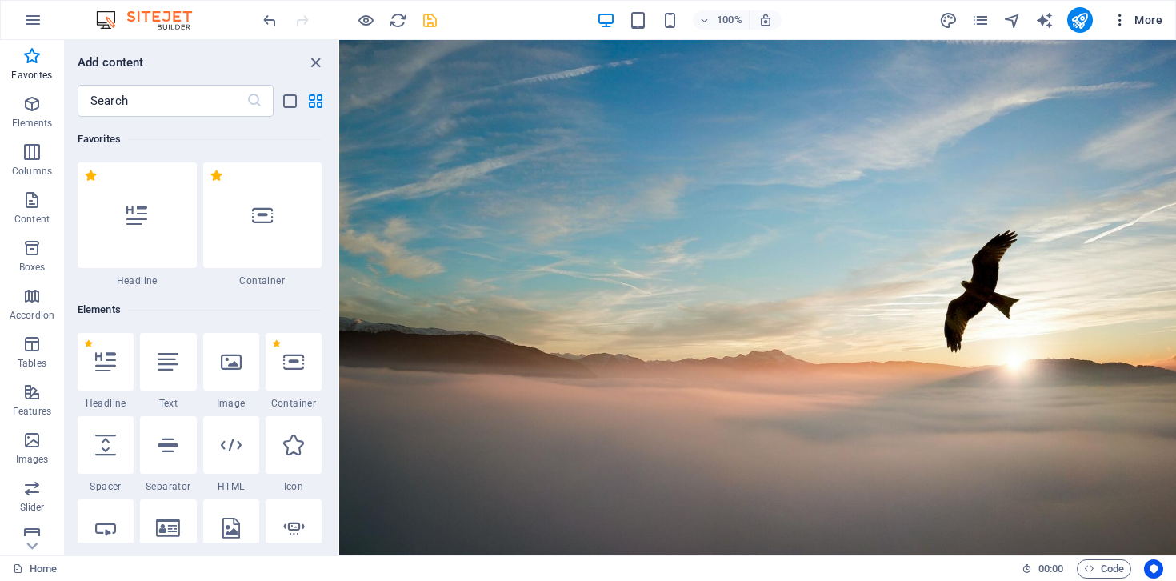
click at [1141, 29] on button "More" at bounding box center [1137, 20] width 63 height 26
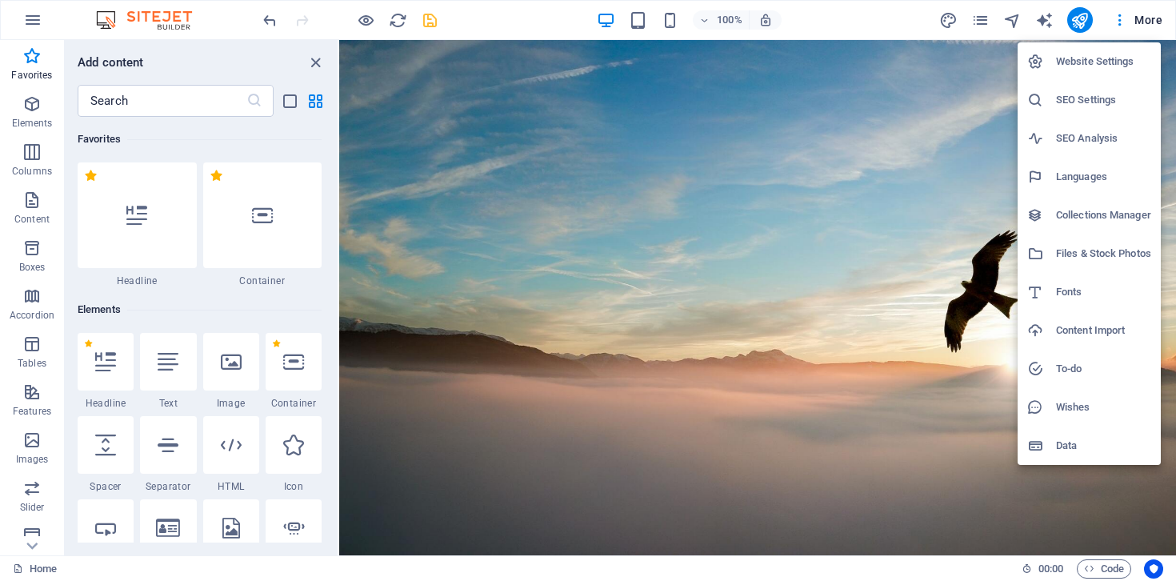
click at [519, 26] on div at bounding box center [588, 290] width 1176 height 581
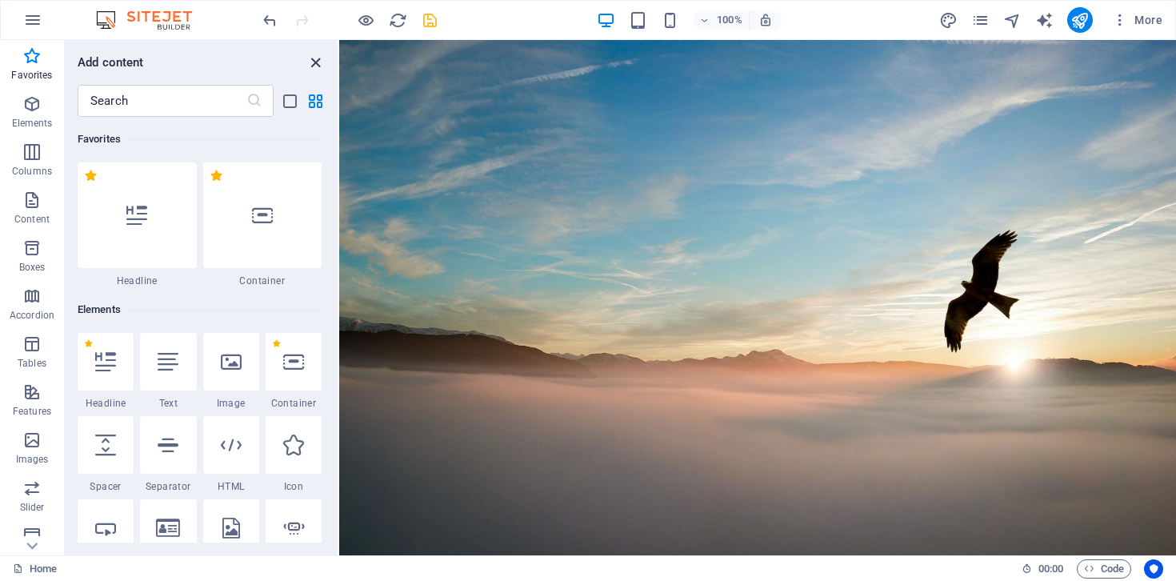
click at [316, 57] on icon "close panel" at bounding box center [315, 63] width 18 height 18
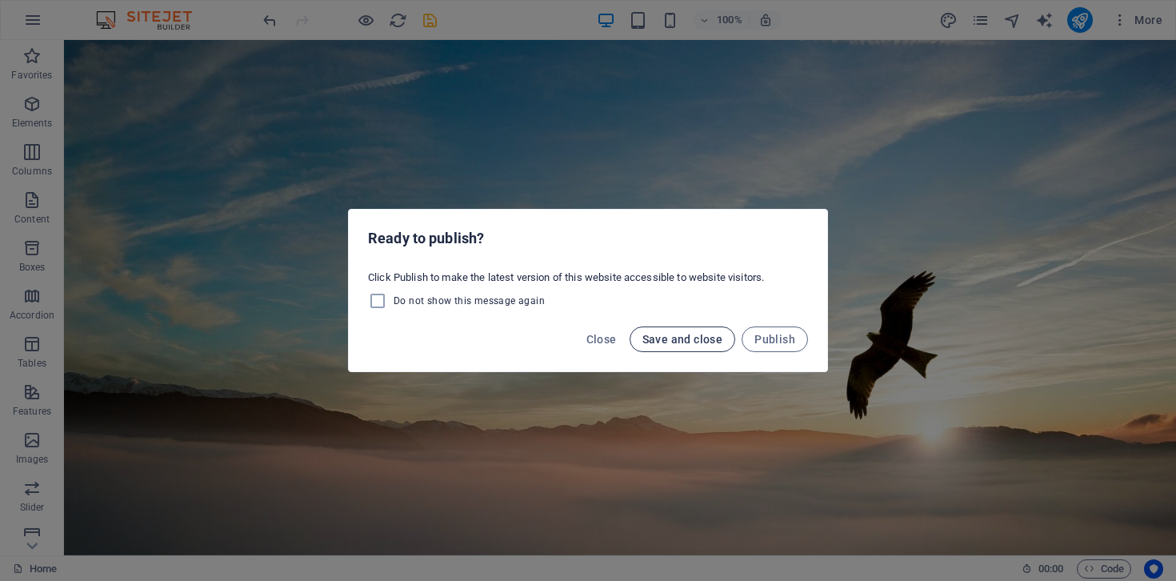
click at [704, 342] on span "Save and close" at bounding box center [683, 339] width 81 height 13
checkbox input "false"
